Goal: Check status: Check status

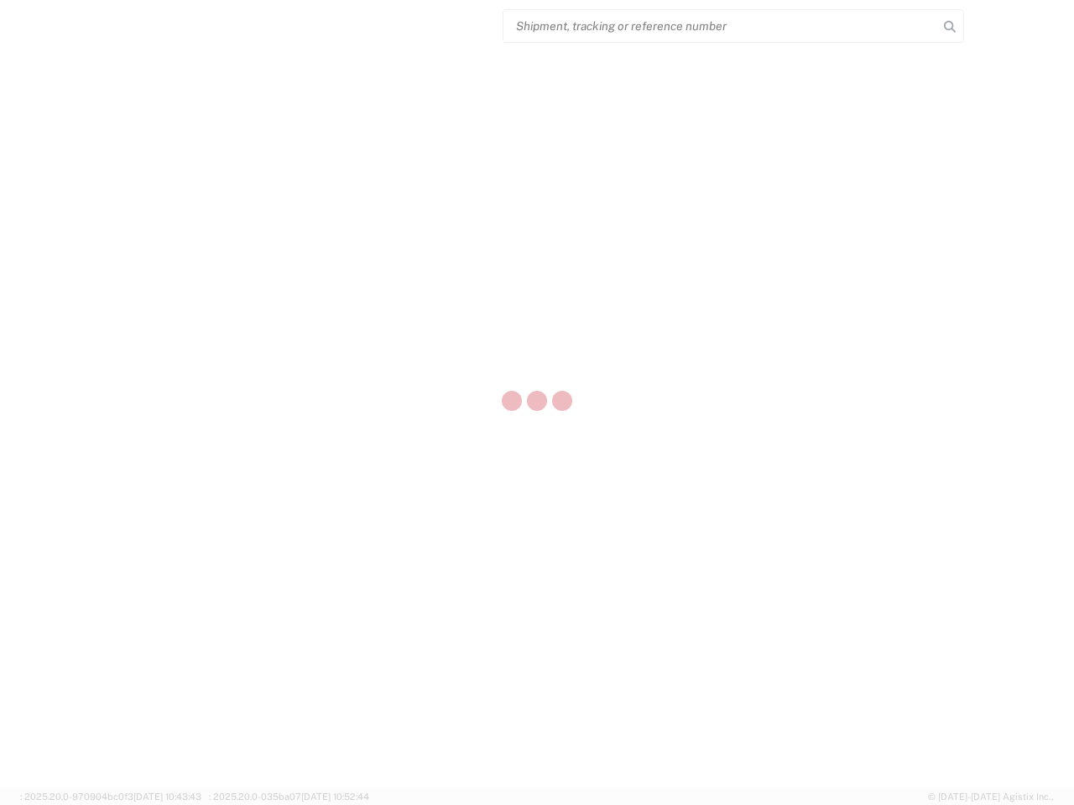
select select "US"
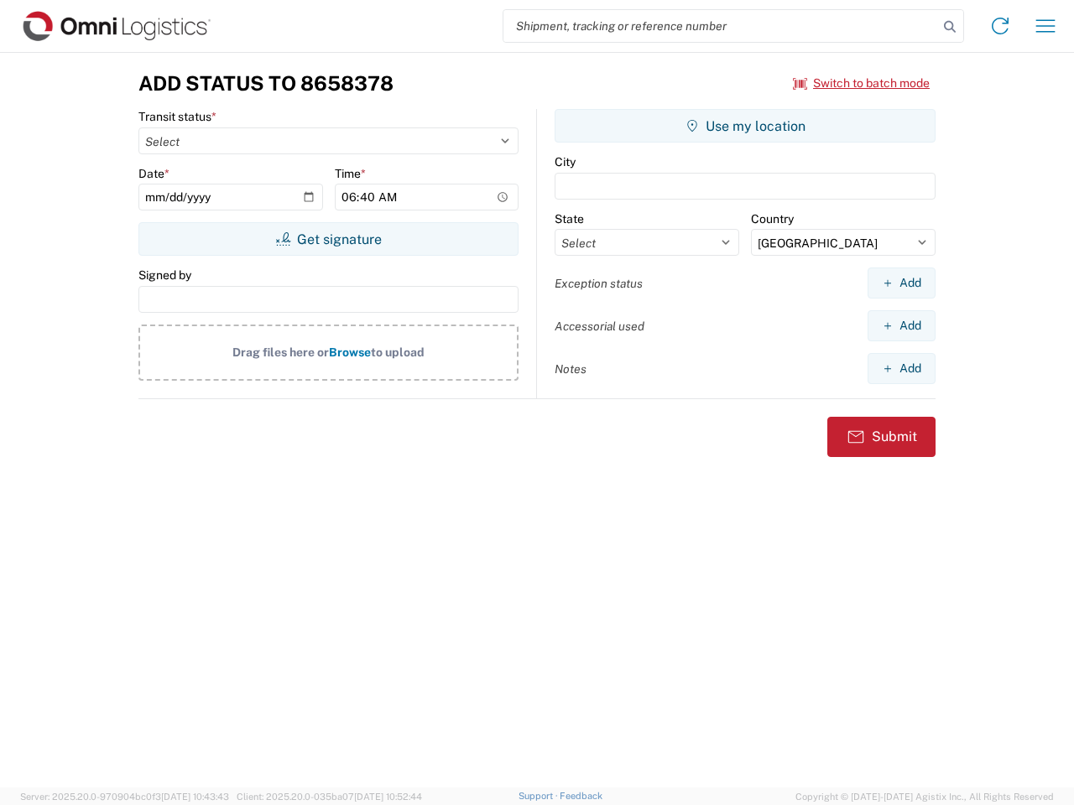
click at [721, 26] on input "search" at bounding box center [720, 26] width 435 height 32
click at [950, 27] on icon at bounding box center [949, 26] width 23 height 23
click at [1000, 26] on icon at bounding box center [1000, 26] width 27 height 27
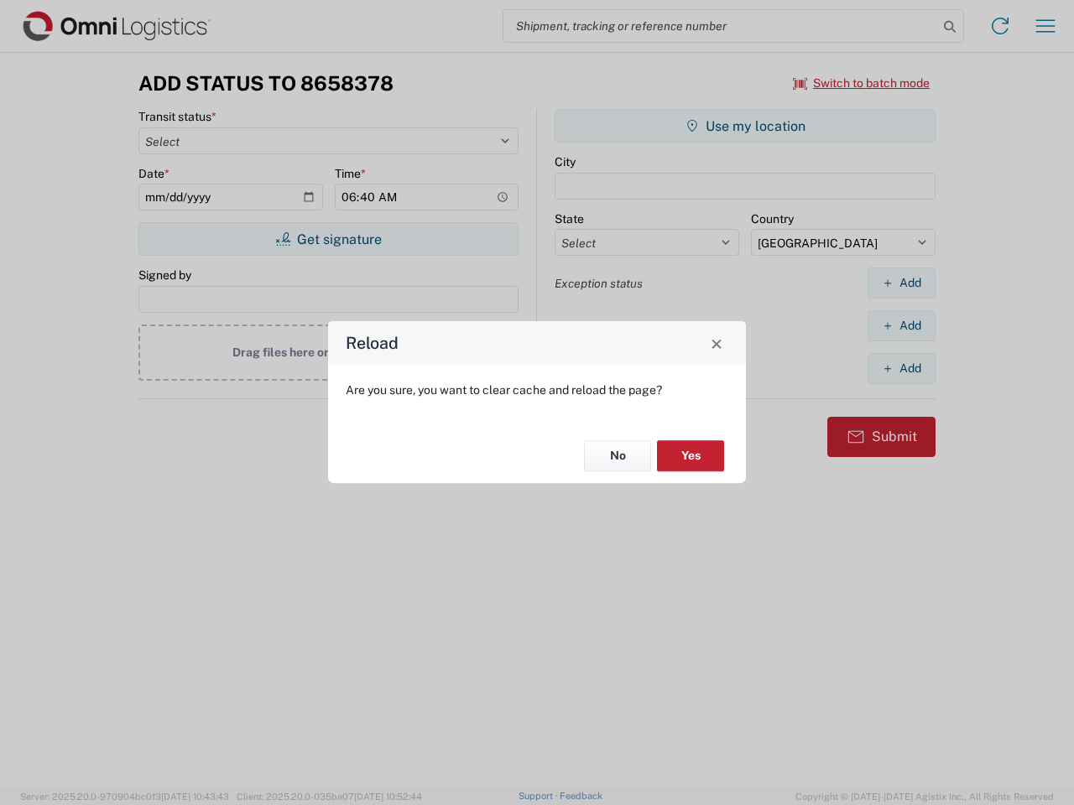
click at [862, 83] on div "Reload Are you sure, you want to clear cache and reload the page? No Yes" at bounding box center [537, 402] width 1074 height 805
click at [328, 239] on div "Reload Are you sure, you want to clear cache and reload the page? No Yes" at bounding box center [537, 402] width 1074 height 805
click at [745, 126] on div "Reload Are you sure, you want to clear cache and reload the page? No Yes" at bounding box center [537, 402] width 1074 height 805
click at [901, 283] on div "Reload Are you sure, you want to clear cache and reload the page? No Yes" at bounding box center [537, 402] width 1074 height 805
click at [901, 326] on div "Reload Are you sure, you want to clear cache and reload the page? No Yes" at bounding box center [537, 402] width 1074 height 805
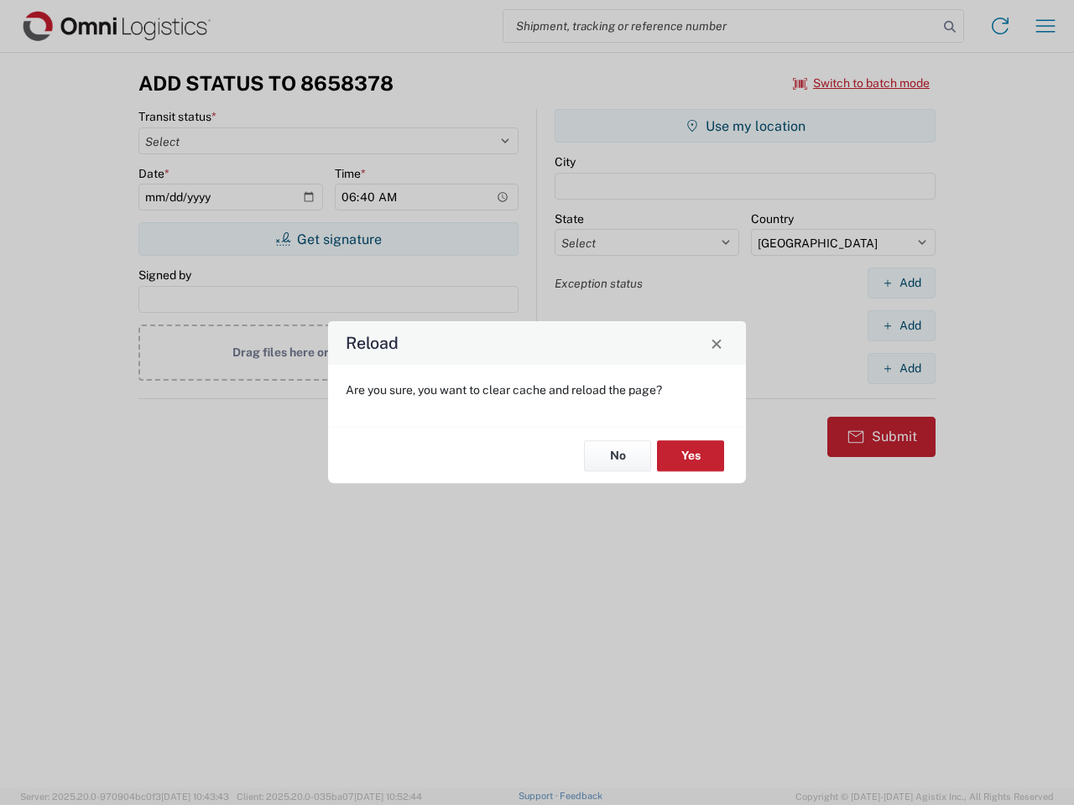
click at [901, 368] on div "Reload Are you sure, you want to clear cache and reload the page? No Yes" at bounding box center [537, 402] width 1074 height 805
